Goal: Task Accomplishment & Management: Use online tool/utility

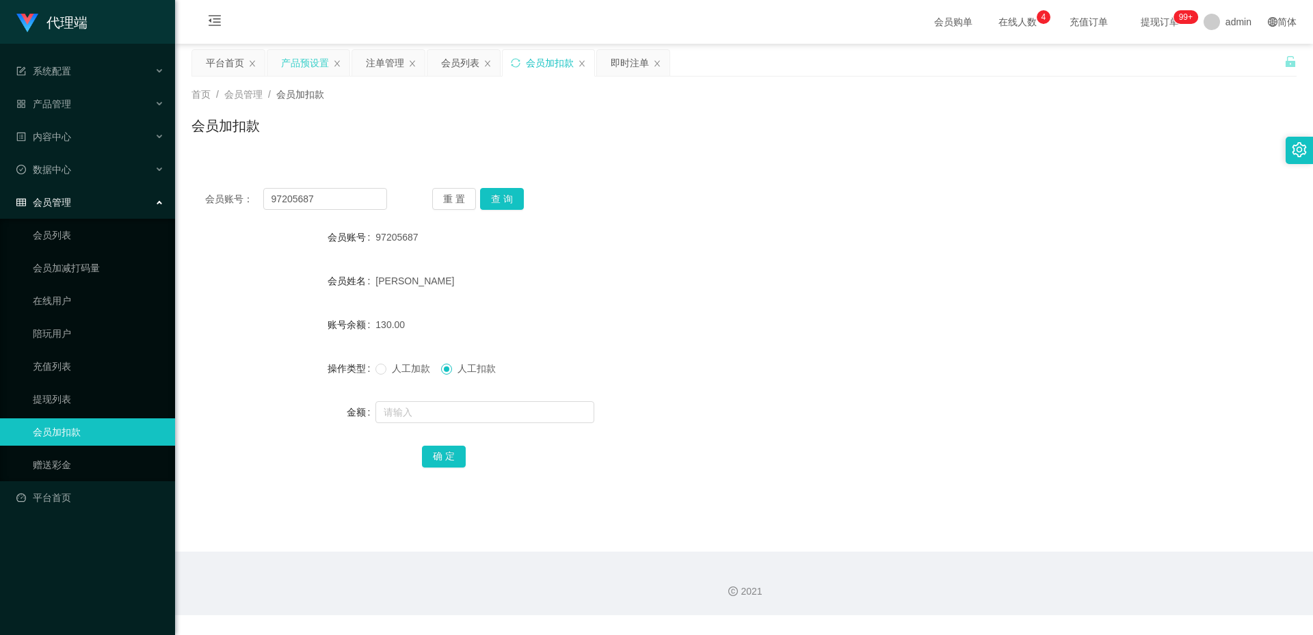
click at [297, 59] on div "产品预设置" at bounding box center [305, 63] width 48 height 26
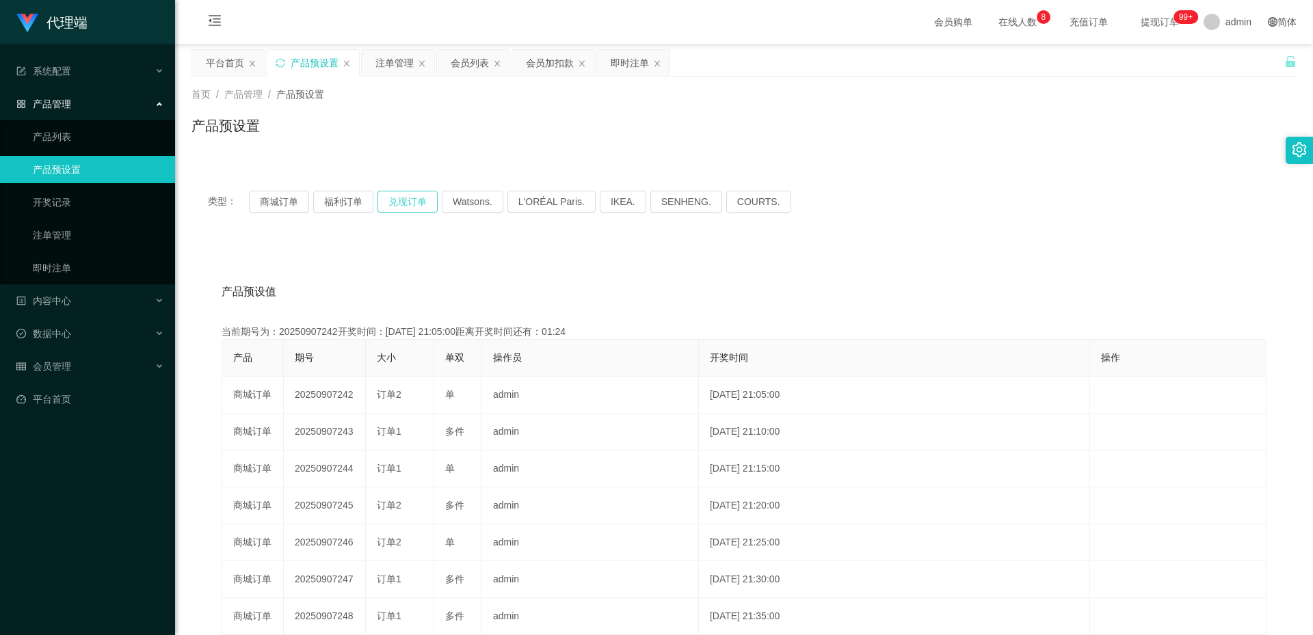
click at [400, 193] on button "兑现订单" at bounding box center [407, 202] width 60 height 22
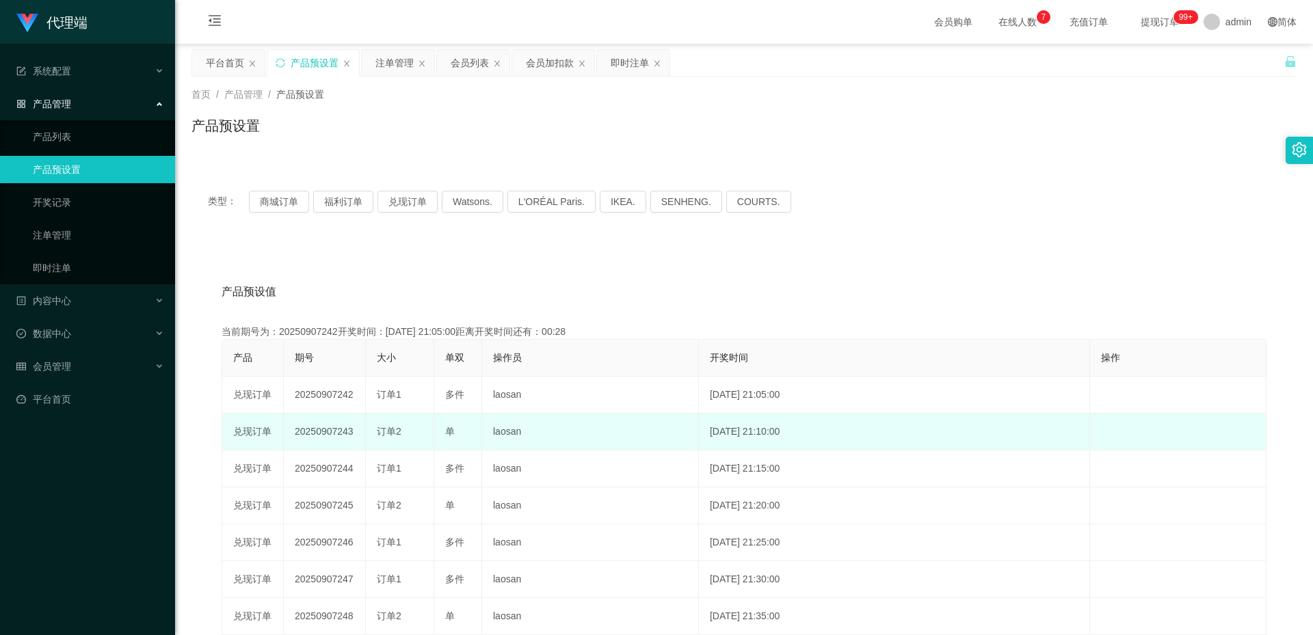
click at [327, 431] on td "20250907243" at bounding box center [325, 432] width 82 height 37
copy td "20250907243"
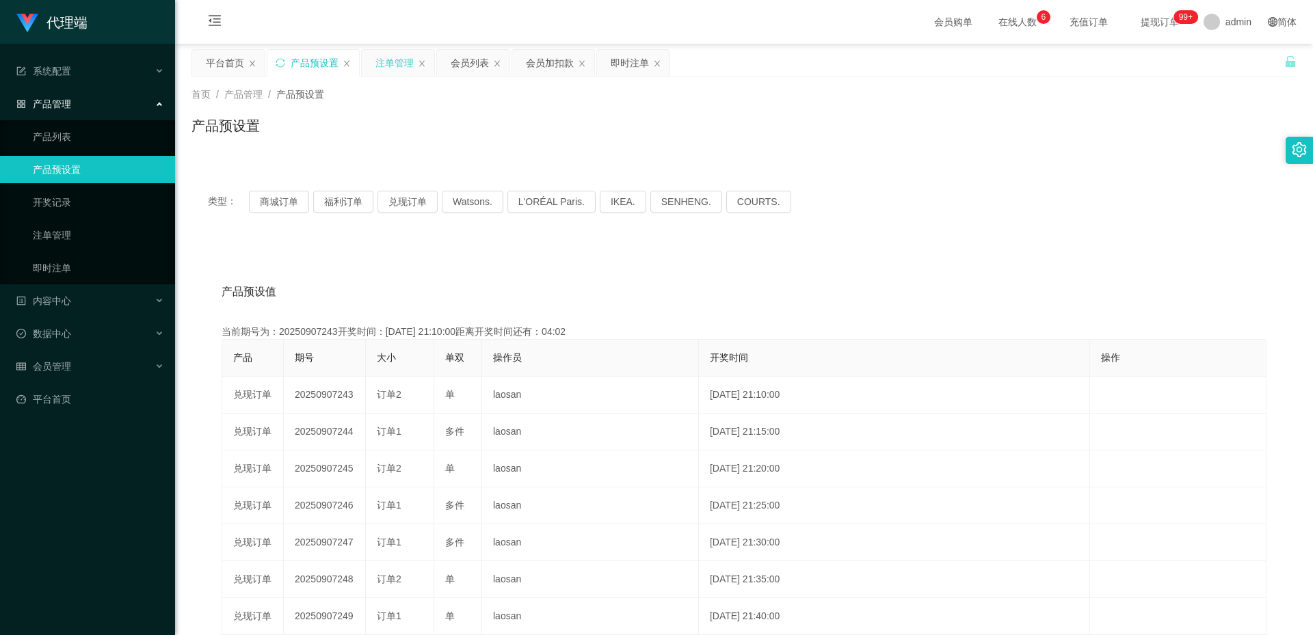
click at [397, 68] on div "注单管理" at bounding box center [394, 63] width 38 height 26
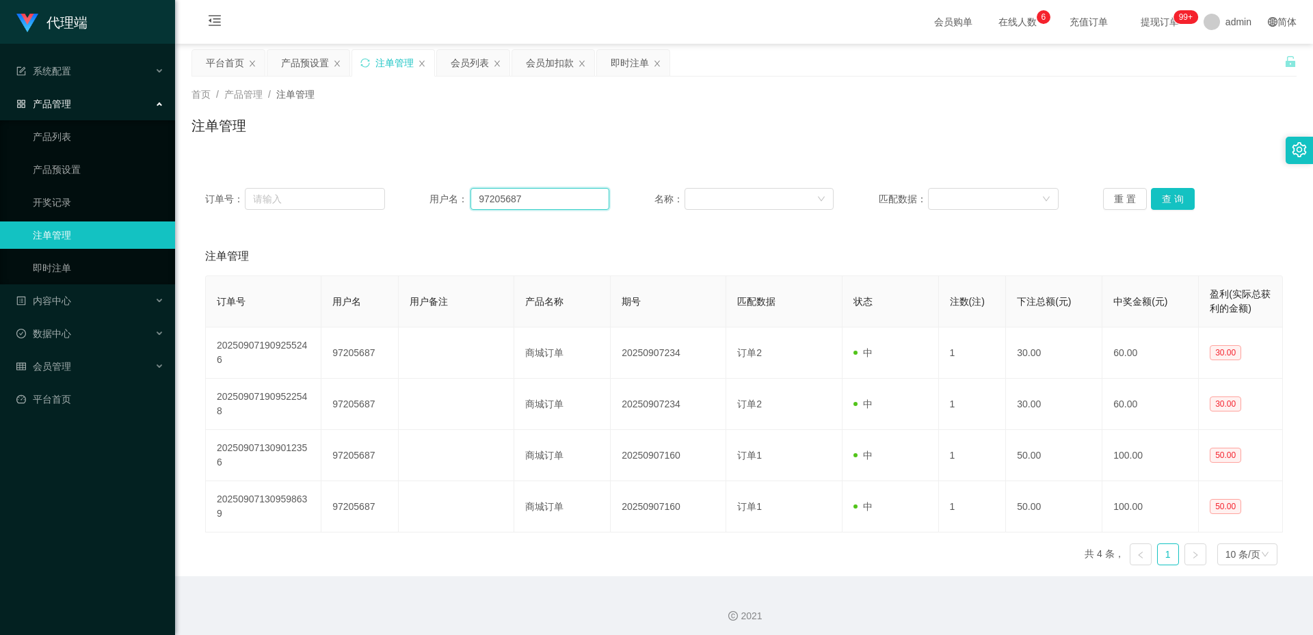
click at [566, 199] on input "97205687" at bounding box center [539, 199] width 139 height 22
paste input "Renchuanqing"
type input "Renchuanqing"
click at [1167, 199] on button "查 询" at bounding box center [1173, 199] width 44 height 22
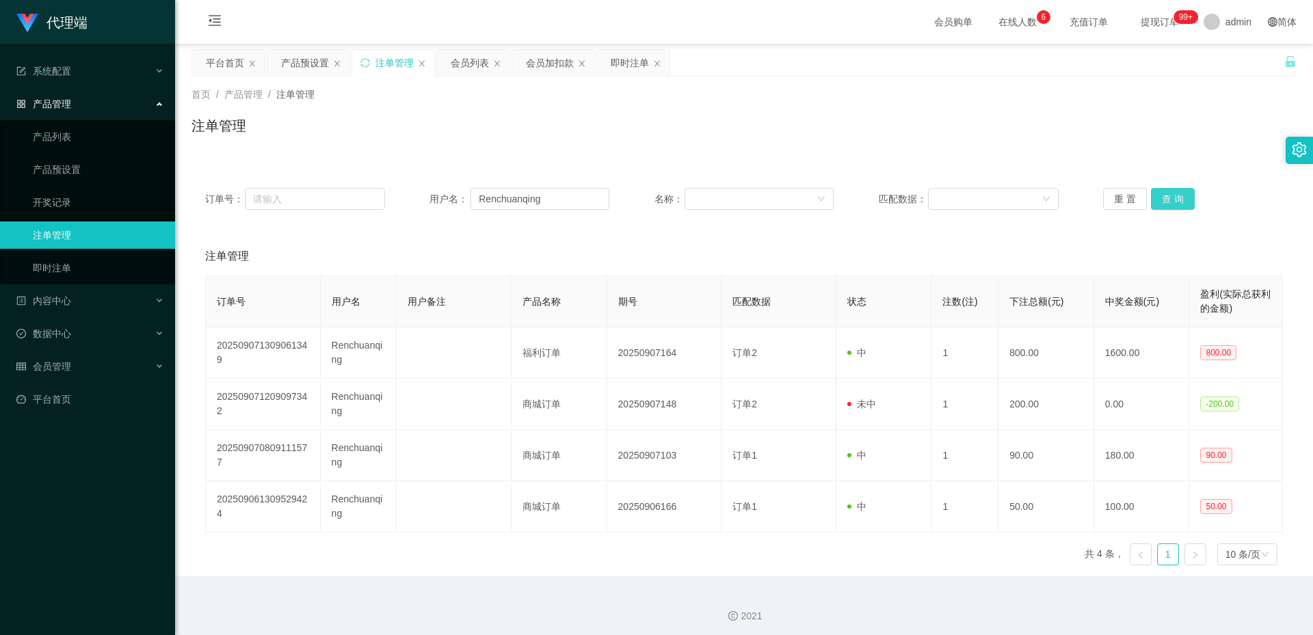
click at [1173, 199] on button "查 询" at bounding box center [1173, 199] width 44 height 22
click at [557, 198] on input "Renchuanqing" at bounding box center [539, 199] width 139 height 22
click at [474, 66] on div "会员列表" at bounding box center [470, 63] width 38 height 26
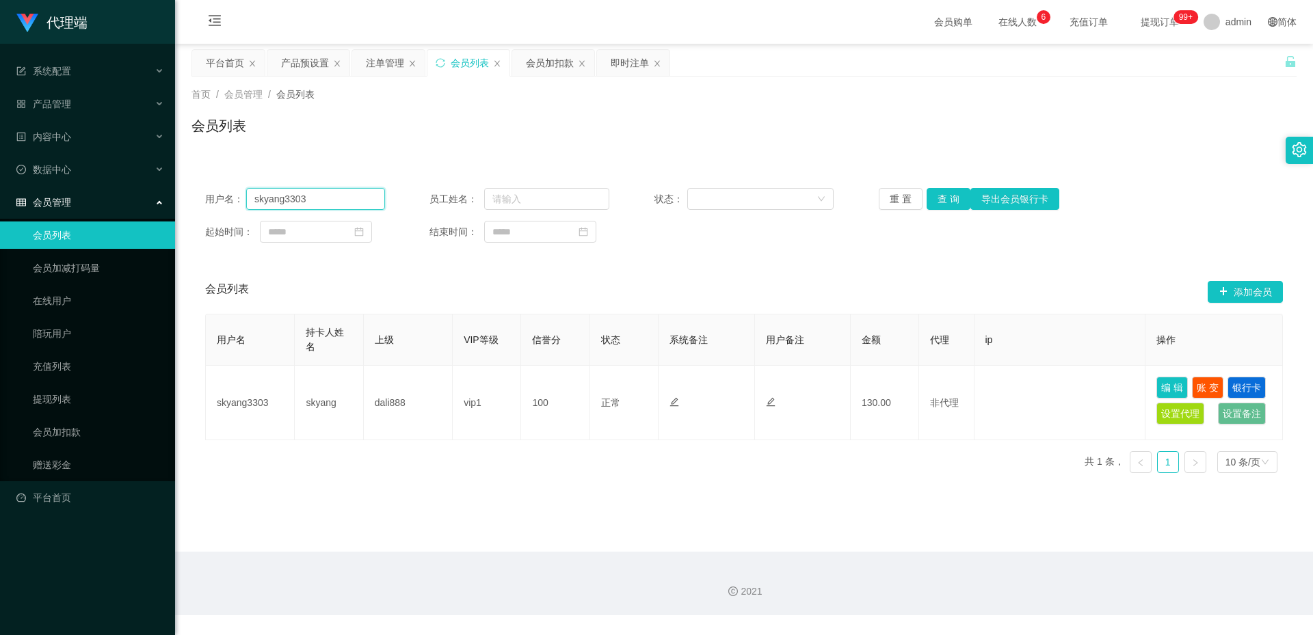
click at [337, 198] on input "skyang3303" at bounding box center [315, 199] width 139 height 22
paste input "Renchuanqing"
type input "Renchuanqing"
click at [946, 200] on button "查 询" at bounding box center [948, 199] width 44 height 22
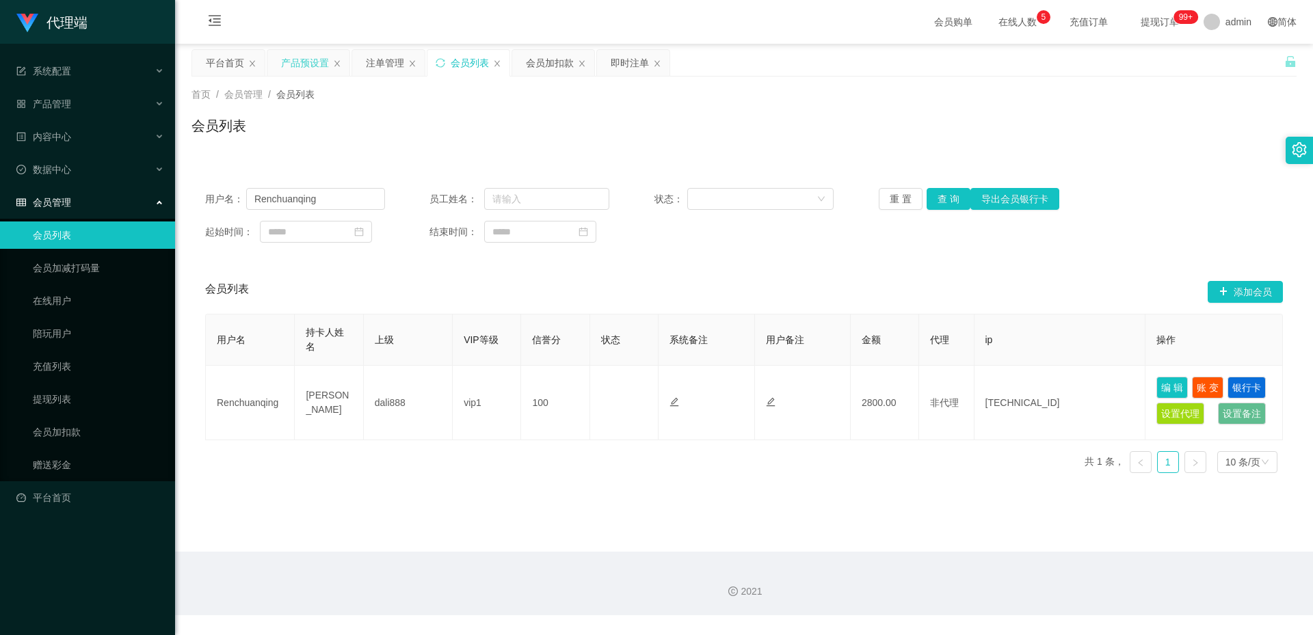
click at [304, 67] on div "产品预设置" at bounding box center [305, 63] width 48 height 26
